Goal: Task Accomplishment & Management: Manage account settings

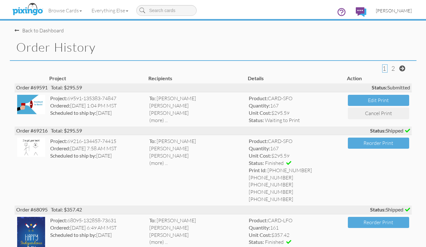
click at [401, 13] on link "[PERSON_NAME]" at bounding box center [393, 11] width 45 height 16
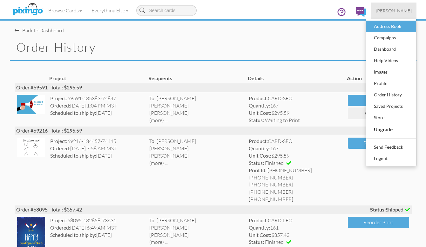
click at [388, 28] on div "Address Book" at bounding box center [390, 27] width 37 height 10
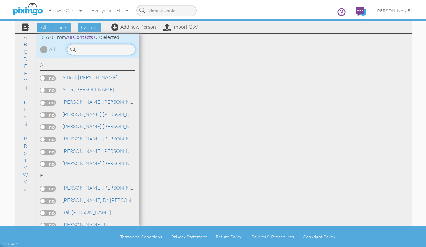
click at [98, 50] on input at bounding box center [101, 49] width 68 height 11
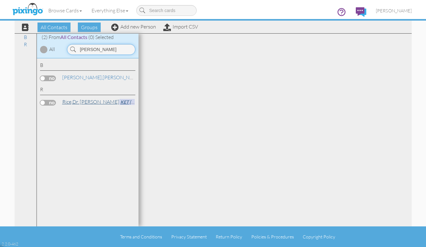
type input "beck"
click at [78, 101] on link "Rice, Dr. Becky KET Chiropractic" at bounding box center [115, 102] width 106 height 8
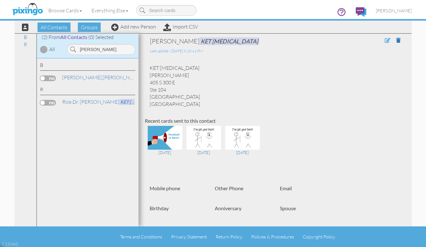
click at [388, 41] on span at bounding box center [387, 40] width 6 height 5
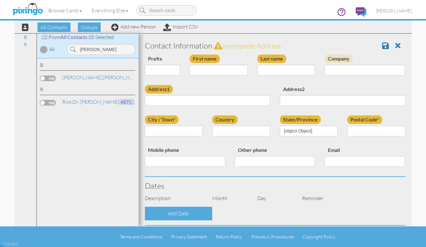
select select "string:Dr."
type input "Becky"
type input "Rice"
type input "KET [MEDICAL_DATA]"
type input "405 S 300 E"
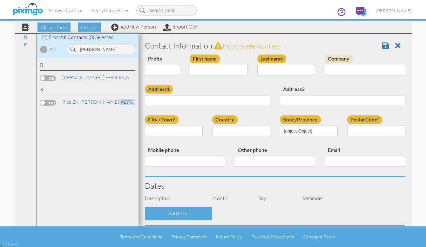
type input "Ste 104"
type input "Pleasant Grove"
type input "84062"
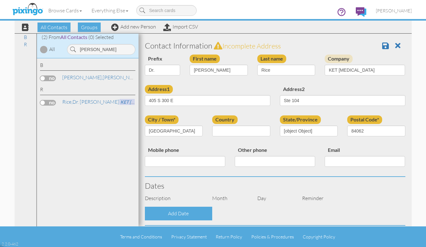
select select "object:3049"
select select "object:3294"
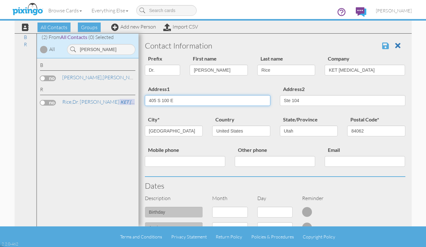
type input "405 S 100 E"
click at [383, 47] on span at bounding box center [385, 46] width 7 height 8
